Goal: Task Accomplishment & Management: Manage account settings

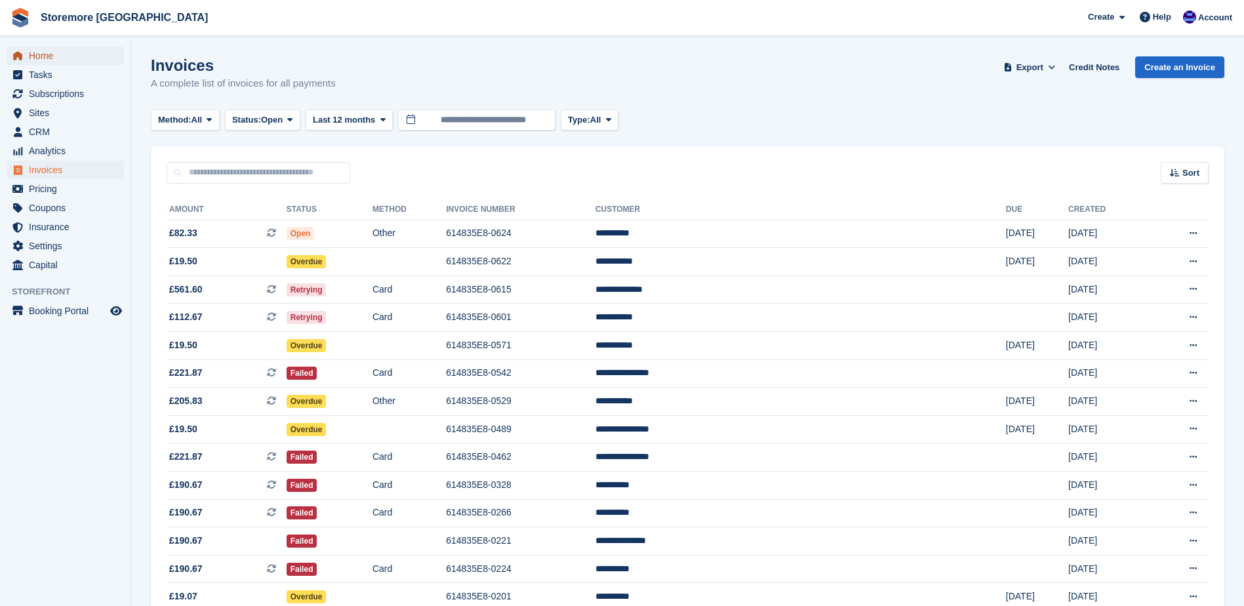
click at [104, 62] on span "Home" at bounding box center [68, 56] width 79 height 18
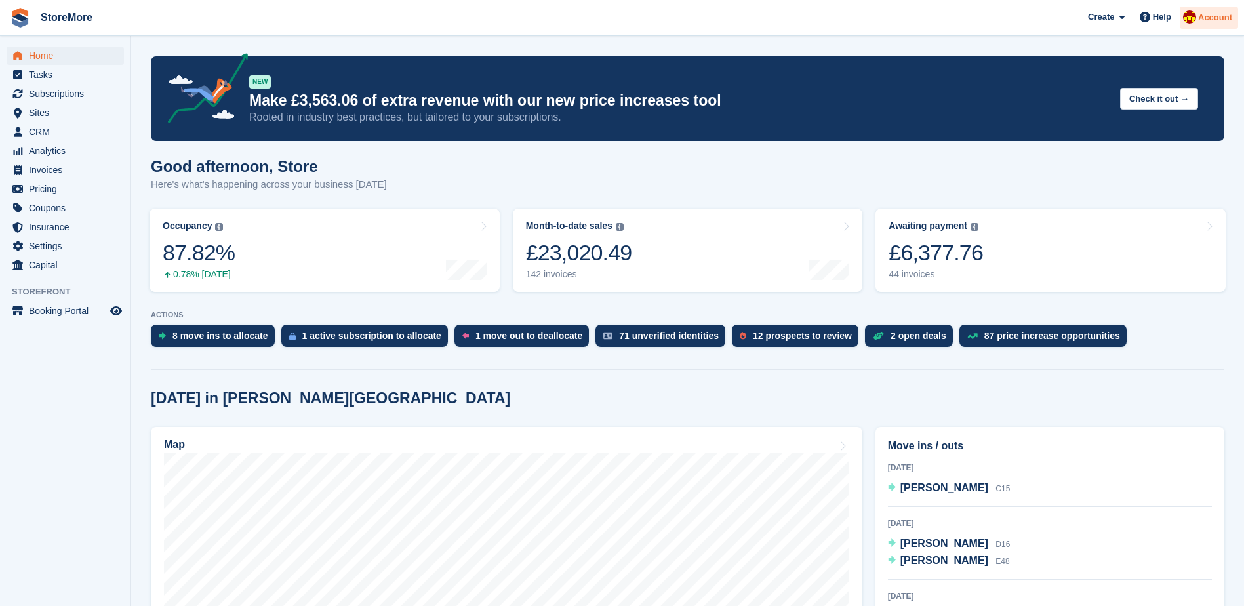
click at [1218, 25] on div "Account" at bounding box center [1209, 18] width 58 height 23
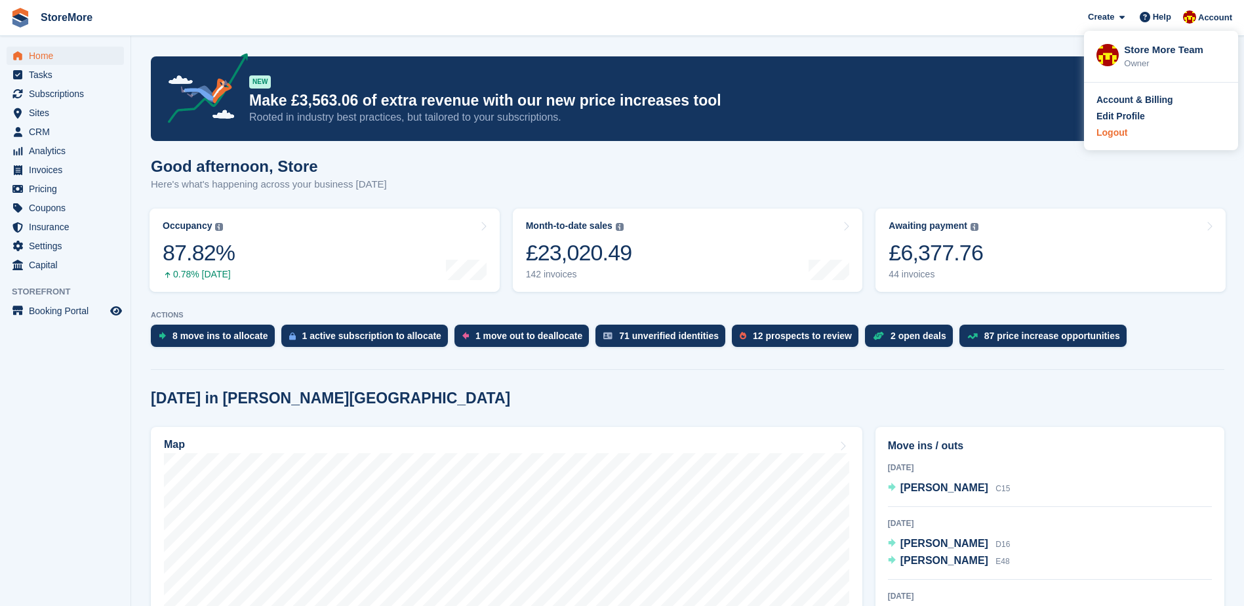
click at [1108, 138] on div "Logout" at bounding box center [1112, 133] width 31 height 14
